Goal: Find specific page/section: Find specific page/section

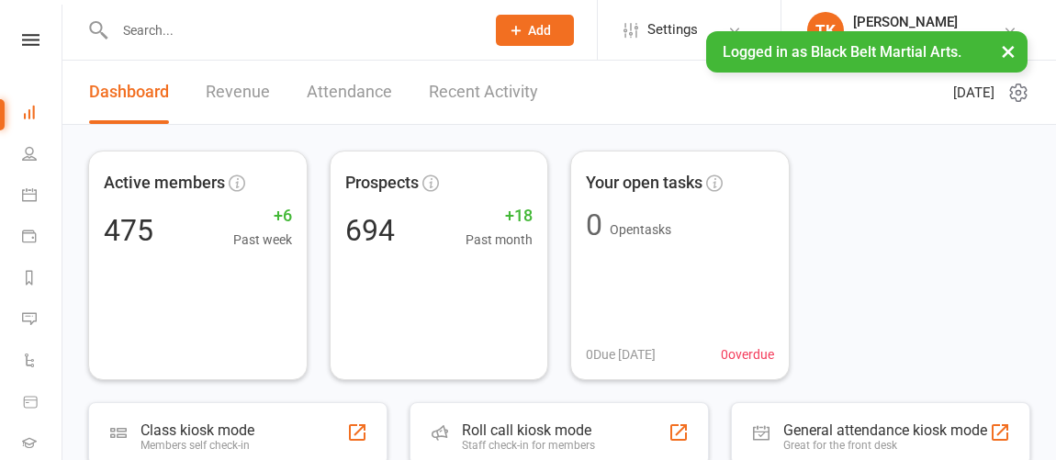
click at [286, 39] on input "text" at bounding box center [290, 30] width 363 height 26
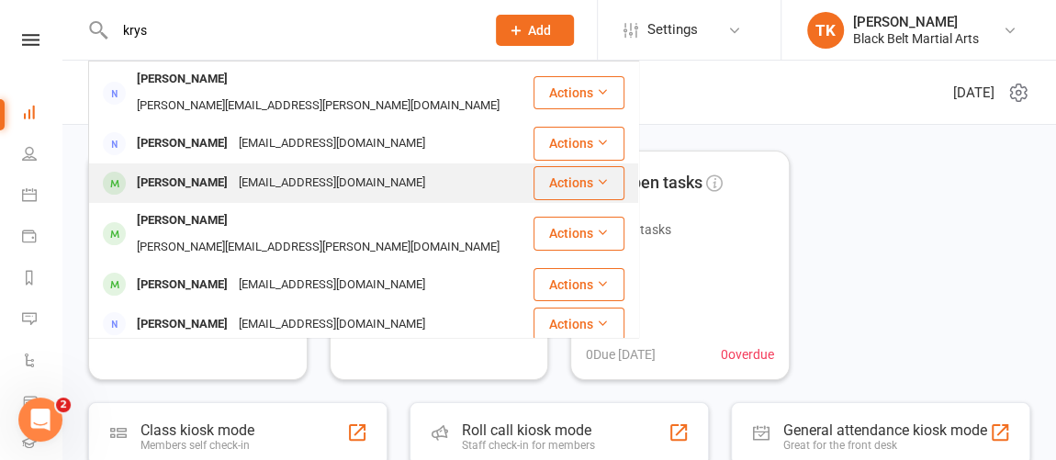
type input "krys"
click at [245, 170] on div "[EMAIL_ADDRESS][DOMAIN_NAME]" at bounding box center [331, 183] width 197 height 27
